Goal: Navigation & Orientation: Find specific page/section

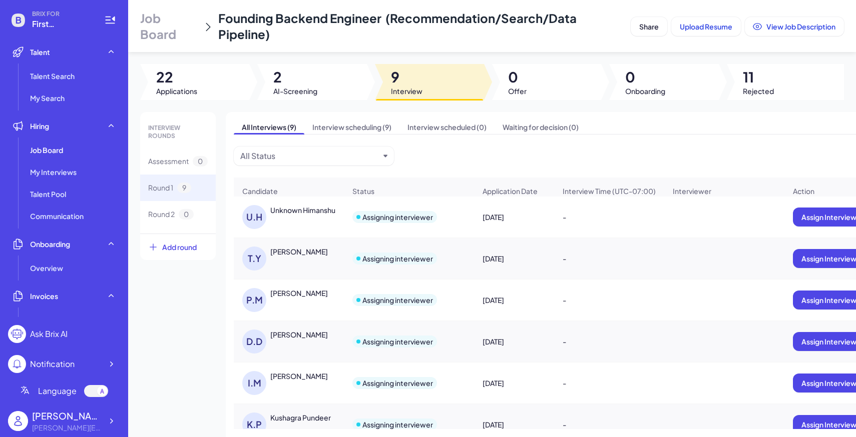
click at [121, 418] on div "BRIX FOR First Intelligence Talent Talent Search My Search Hiring Job Board My …" at bounding box center [64, 218] width 128 height 437
click at [116, 421] on div at bounding box center [111, 421] width 18 height 18
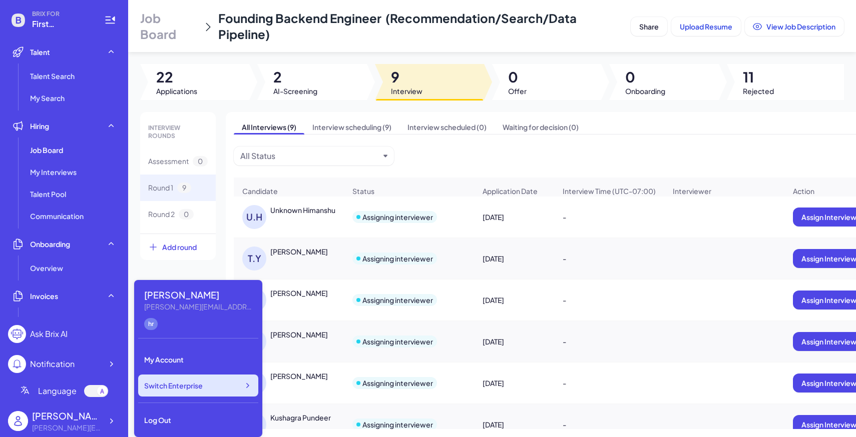
click at [191, 392] on div "Switch Enterprise" at bounding box center [198, 386] width 120 height 22
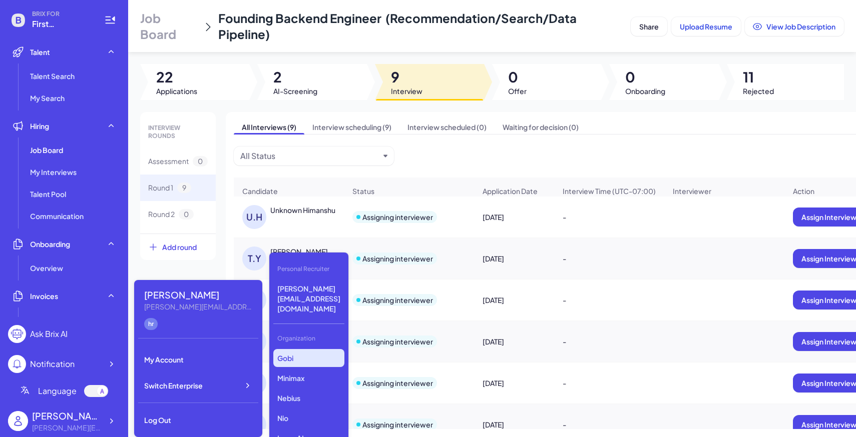
click at [293, 349] on p "Gobi" at bounding box center [308, 358] width 71 height 18
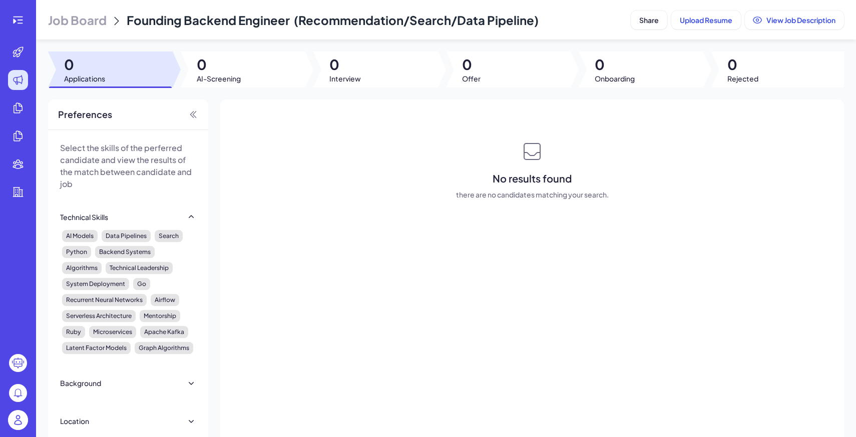
click at [100, 24] on span "Job Board" at bounding box center [77, 20] width 59 height 16
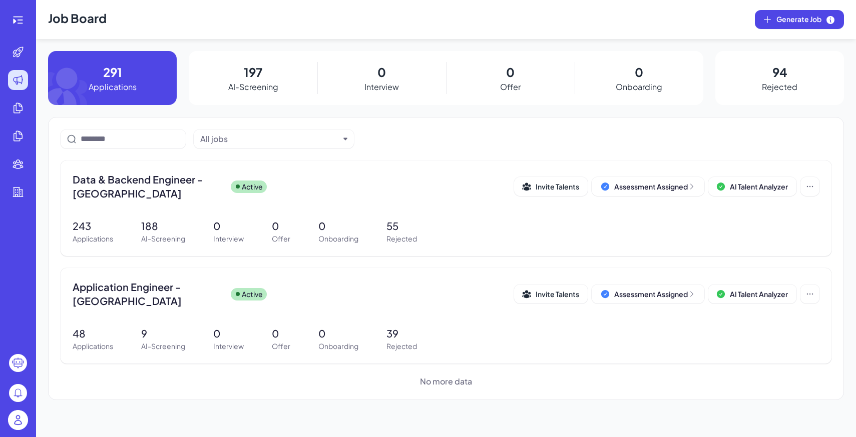
click at [20, 420] on img at bounding box center [18, 420] width 20 height 20
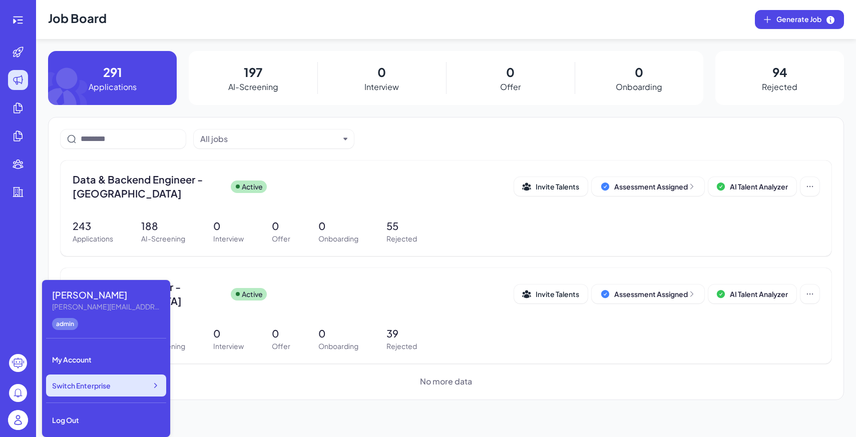
click at [90, 395] on div "Switch Enterprise" at bounding box center [106, 386] width 120 height 22
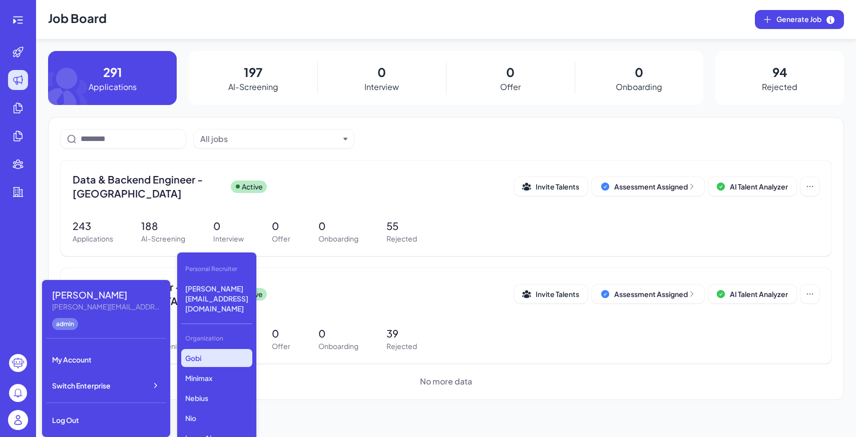
click at [252, 349] on div "Gobi Minimax Nebius Nio Luma AI Opus Clip AI Agent Startup Newfront LiveX AI VC…" at bounding box center [216, 399] width 71 height 100
click at [233, 389] on p "Nebius" at bounding box center [216, 398] width 71 height 18
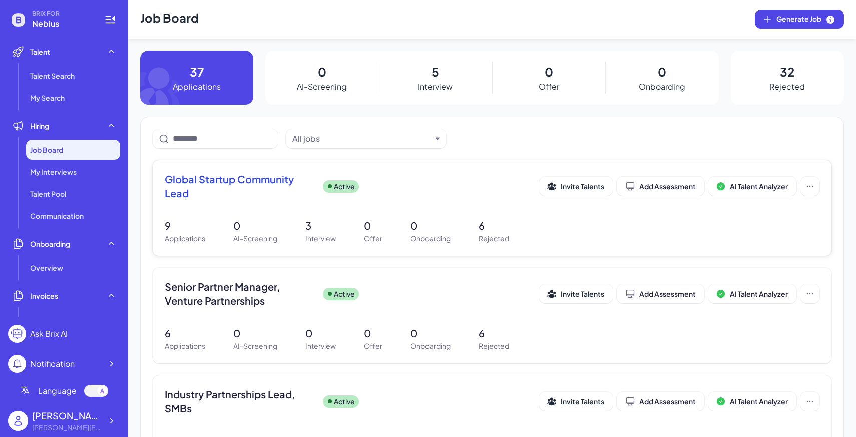
click at [323, 231] on p "3" at bounding box center [320, 226] width 31 height 15
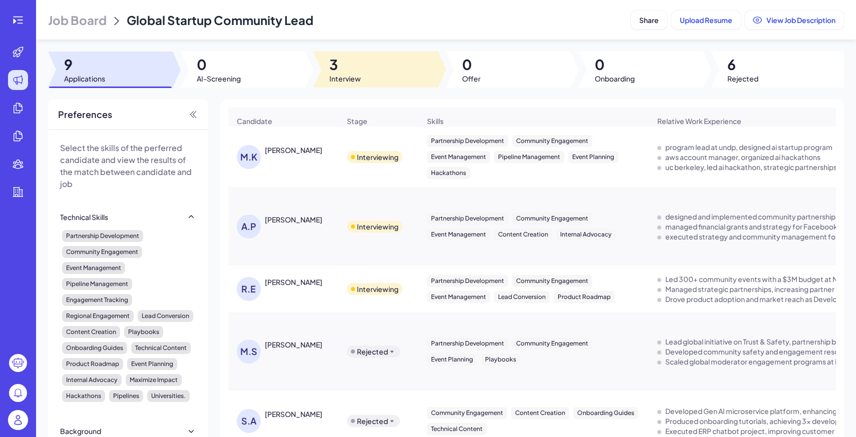
click at [394, 70] on div at bounding box center [375, 70] width 125 height 36
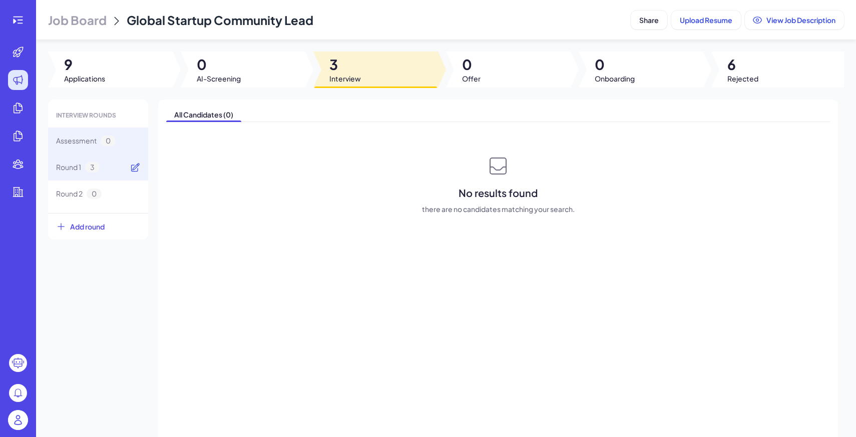
click at [133, 164] on icon at bounding box center [135, 168] width 10 height 10
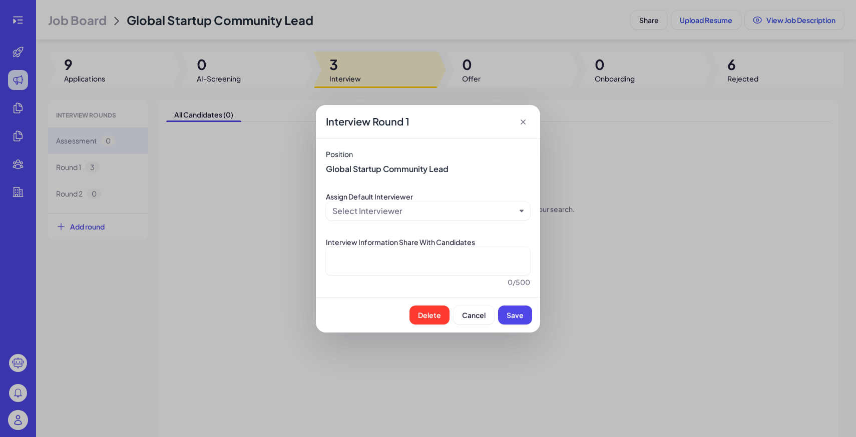
click at [523, 122] on icon at bounding box center [523, 122] width 10 height 10
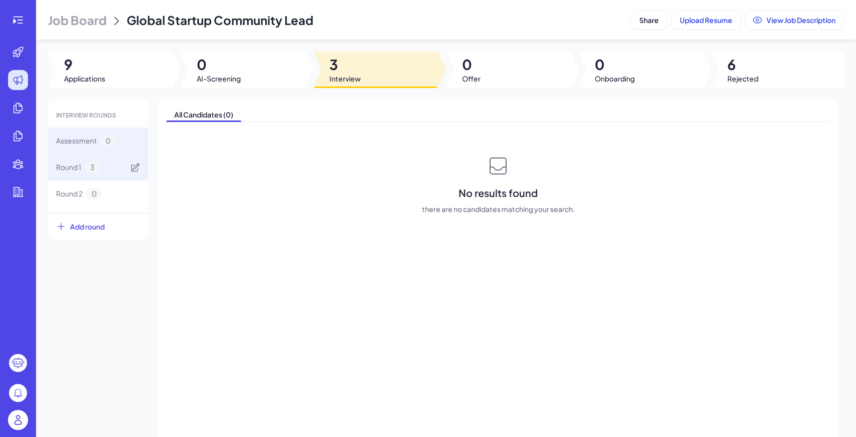
click at [110, 169] on div "Round 1 3" at bounding box center [98, 167] width 100 height 27
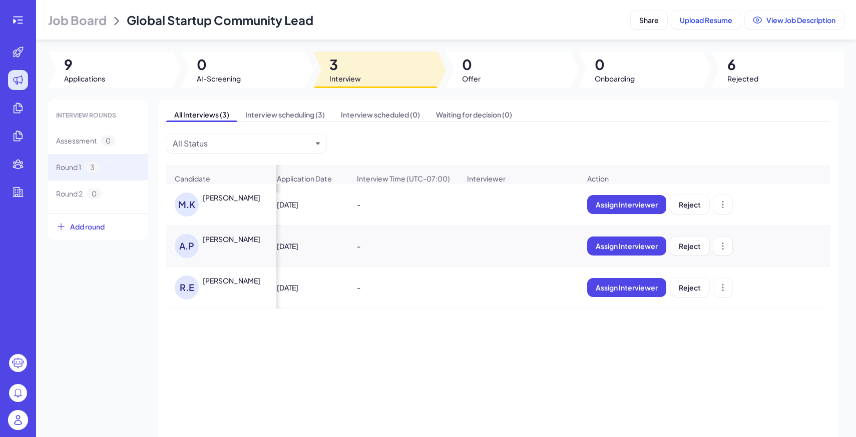
scroll to position [0, 157]
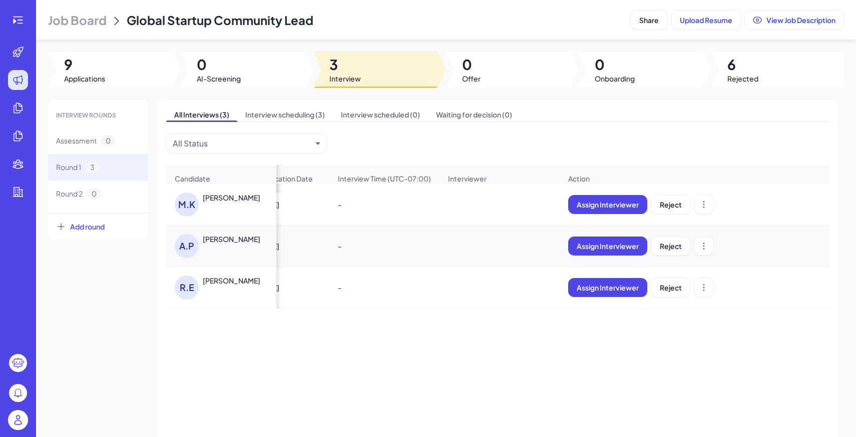
click at [91, 21] on span "Job Board" at bounding box center [77, 20] width 59 height 16
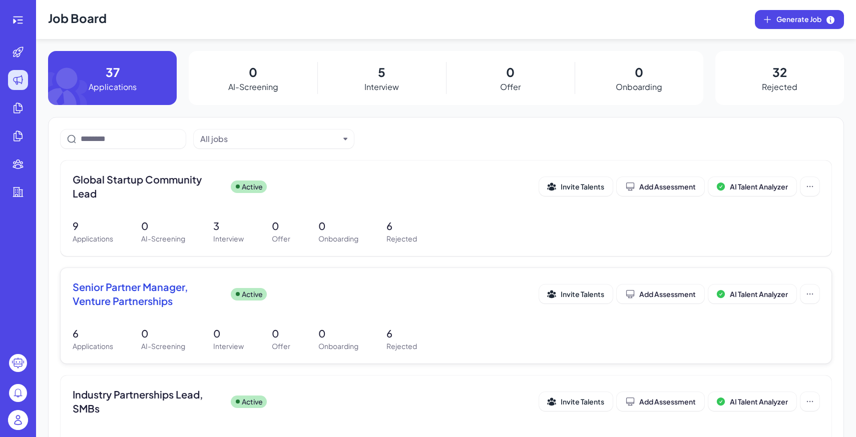
scroll to position [83, 0]
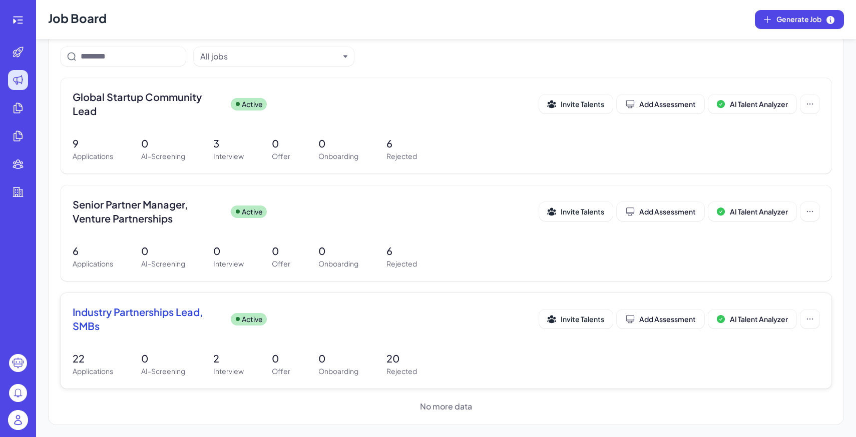
click at [254, 362] on div "22 Applications 0 AI-Screening 2 Interview 0 Offer 0 Onboarding 20 Rejected" at bounding box center [446, 364] width 747 height 26
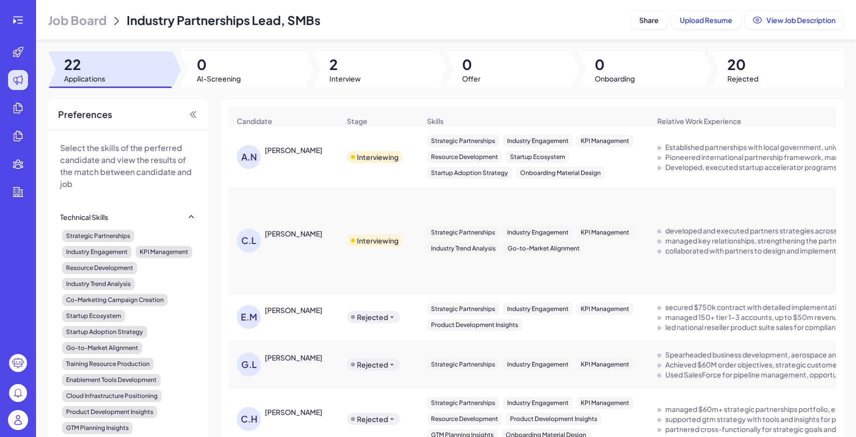
click at [346, 77] on span "Interview" at bounding box center [345, 79] width 32 height 10
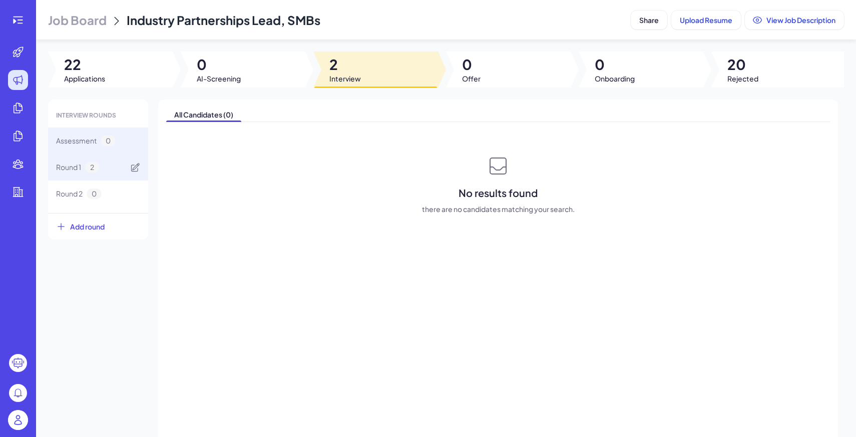
click at [113, 172] on div "Round 1 2" at bounding box center [98, 167] width 100 height 27
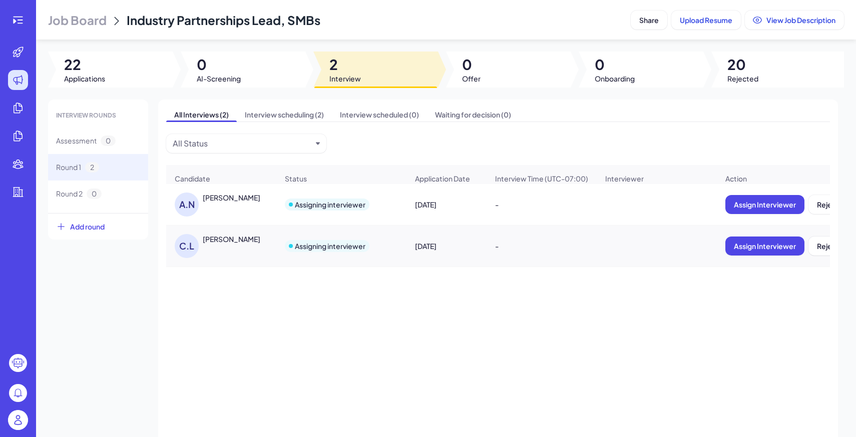
click at [89, 21] on span "Job Board" at bounding box center [77, 20] width 59 height 16
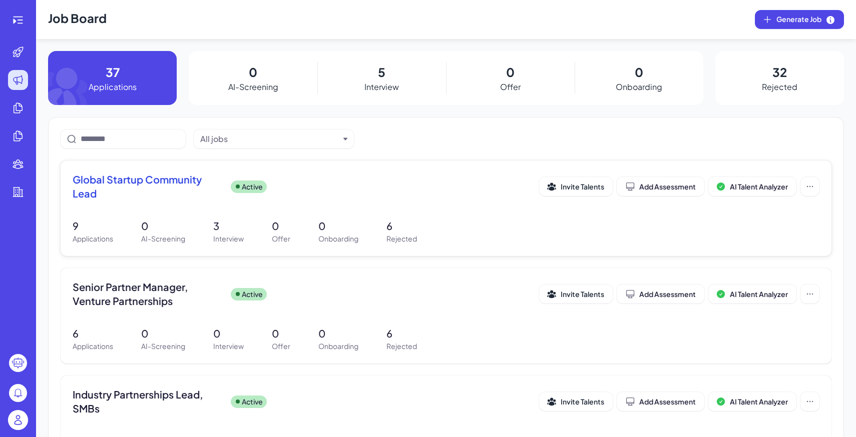
click at [211, 217] on div "Global Startup Community Lead Active Invite Talents Add Assessment AI Talent An…" at bounding box center [446, 209] width 771 height 96
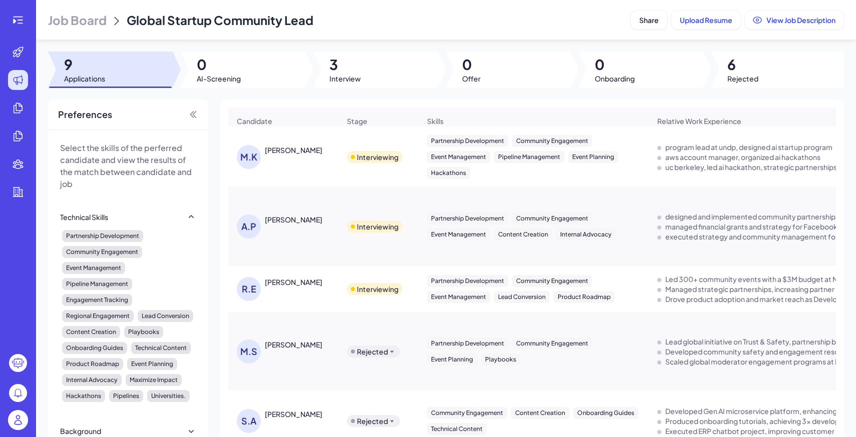
click at [94, 25] on span "Job Board" at bounding box center [77, 20] width 59 height 16
